Goal: Browse casually

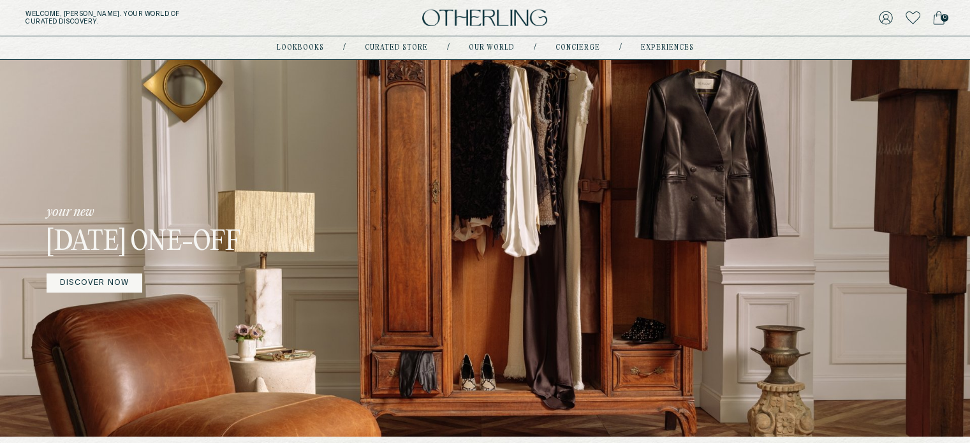
click at [526, 117] on div "your new [DATE] One-off DISCOVER NOW" at bounding box center [485, 248] width 970 height 377
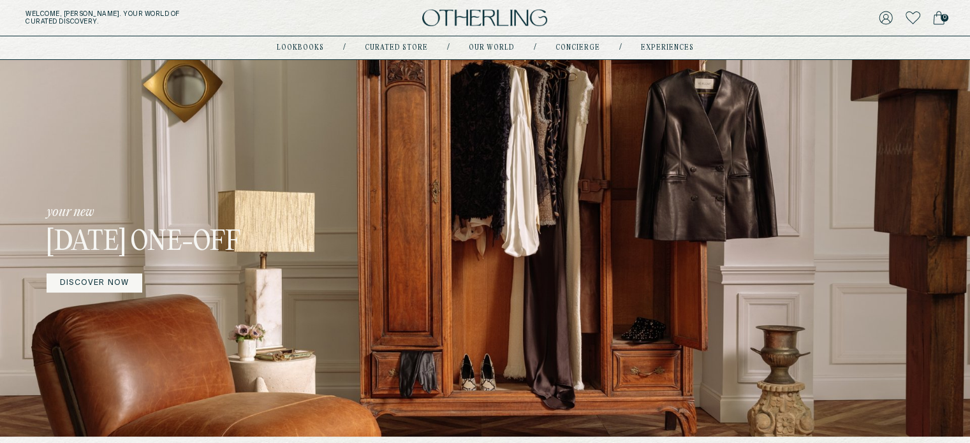
click at [526, 117] on div "your new [DATE] One-off DISCOVER NOW" at bounding box center [485, 248] width 970 height 377
drag, startPoint x: 526, startPoint y: 117, endPoint x: 964, endPoint y: 35, distance: 445.8
click at [766, 112] on div "your new [DATE] One-off DISCOVER NOW" at bounding box center [485, 248] width 970 height 377
click at [218, 158] on div "your new [DATE] One-off DISCOVER NOW" at bounding box center [216, 248] width 338 height 377
click at [41, 199] on div "your new [DATE] One-off DISCOVER NOW" at bounding box center [485, 248] width 970 height 377
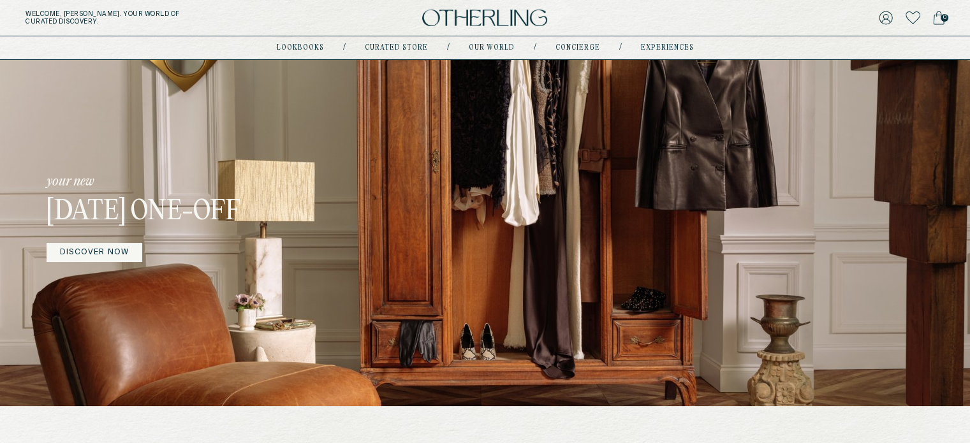
scroll to position [30, 0]
